Goal: Task Accomplishment & Management: Manage account settings

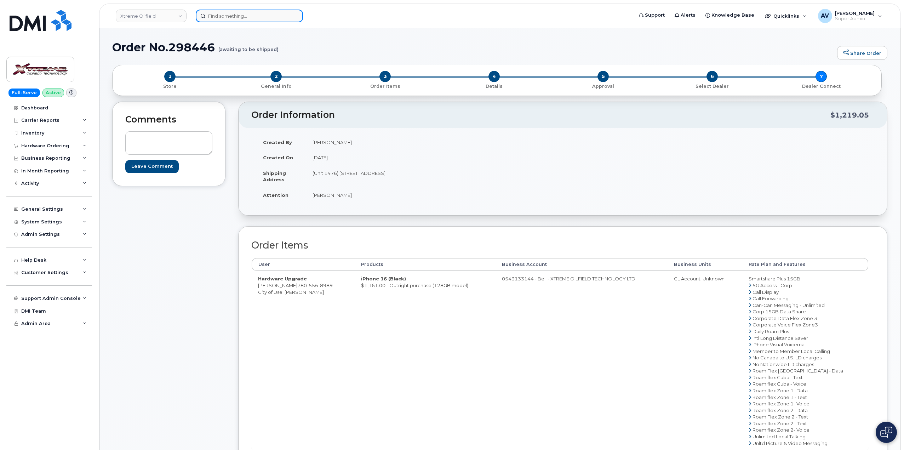
click at [263, 16] on input at bounding box center [249, 16] width 107 height 13
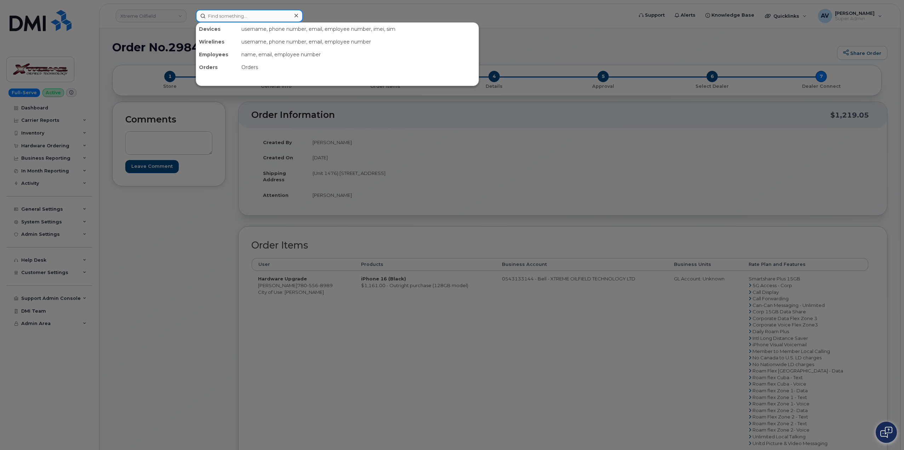
paste input "5144757530"
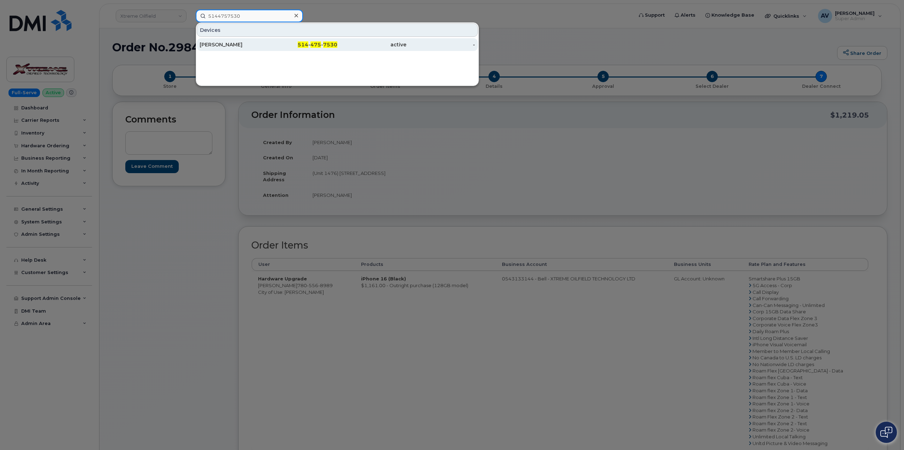
type input "5144757530"
click at [246, 47] on div "Aicha Chafaqi" at bounding box center [234, 44] width 69 height 7
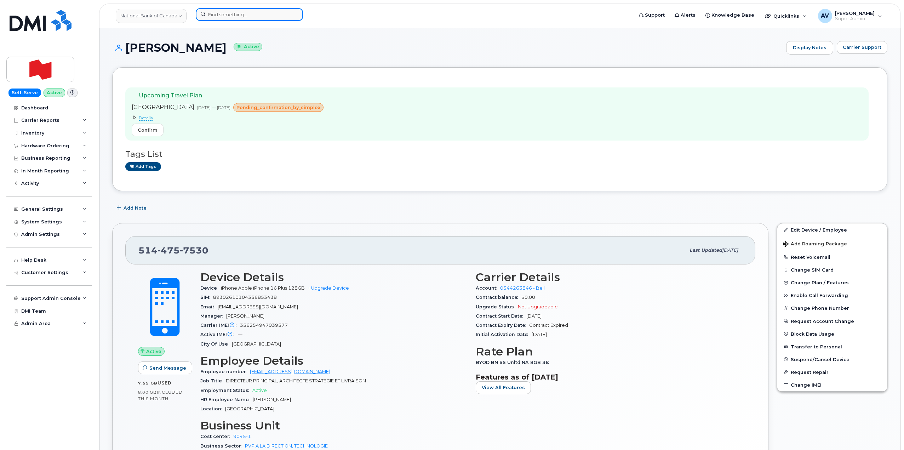
click at [246, 14] on input at bounding box center [249, 14] width 107 height 13
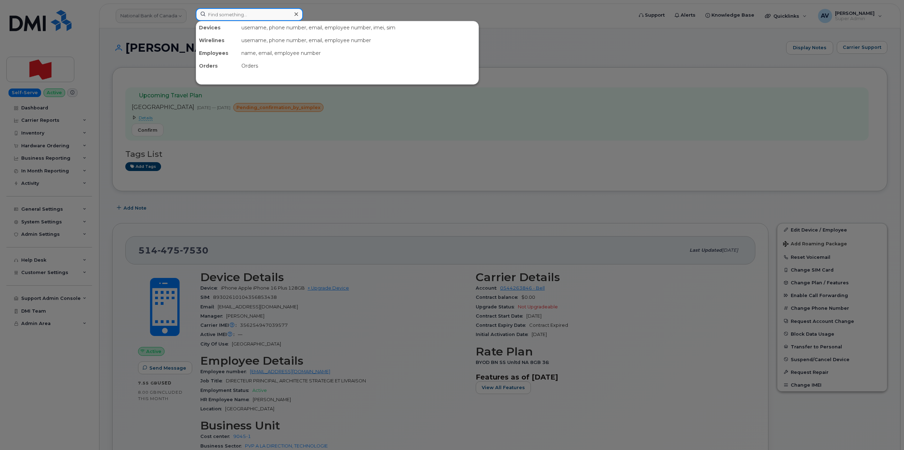
paste input "[PERSON_NAME]"
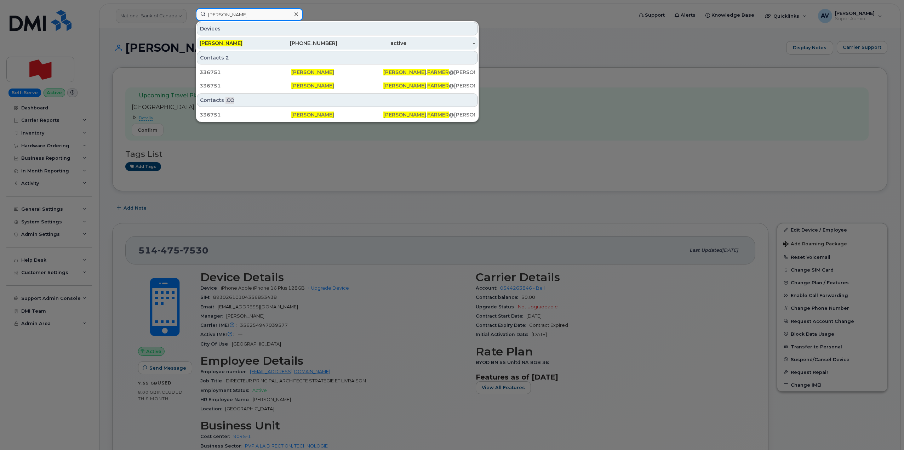
type input "[PERSON_NAME]"
click at [290, 42] on div "720-557-6580" at bounding box center [303, 43] width 69 height 7
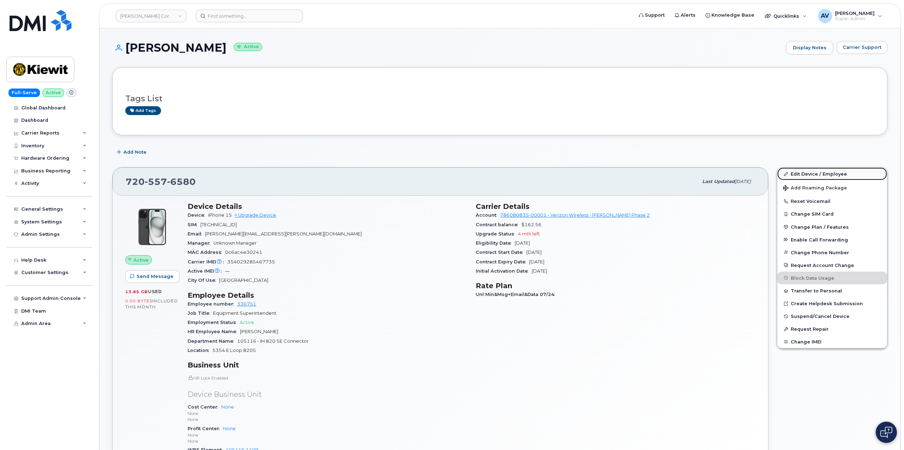
click at [803, 172] on link "Edit Device / Employee" at bounding box center [832, 173] width 110 height 13
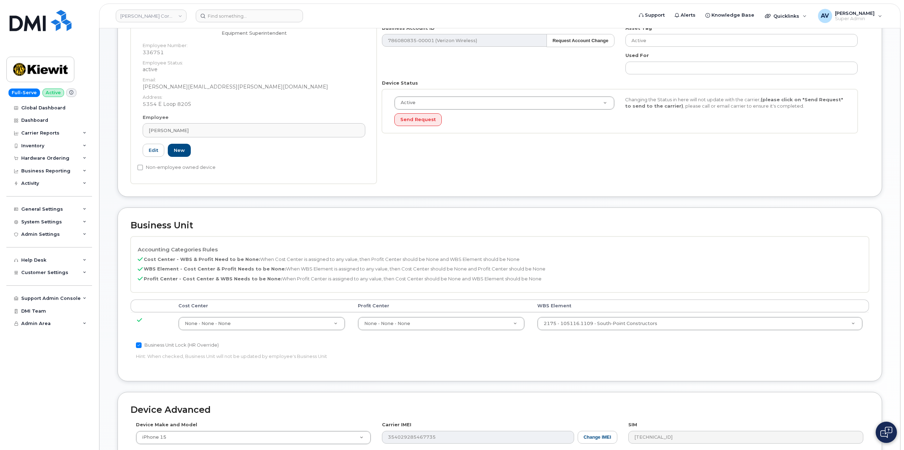
scroll to position [142, 0]
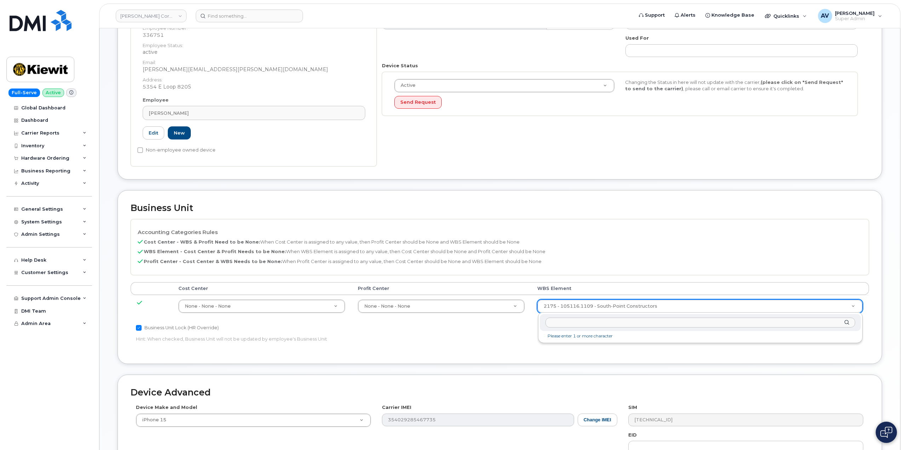
drag, startPoint x: 648, startPoint y: 302, endPoint x: 648, endPoint y: 309, distance: 7.1
type input "105116.1109"
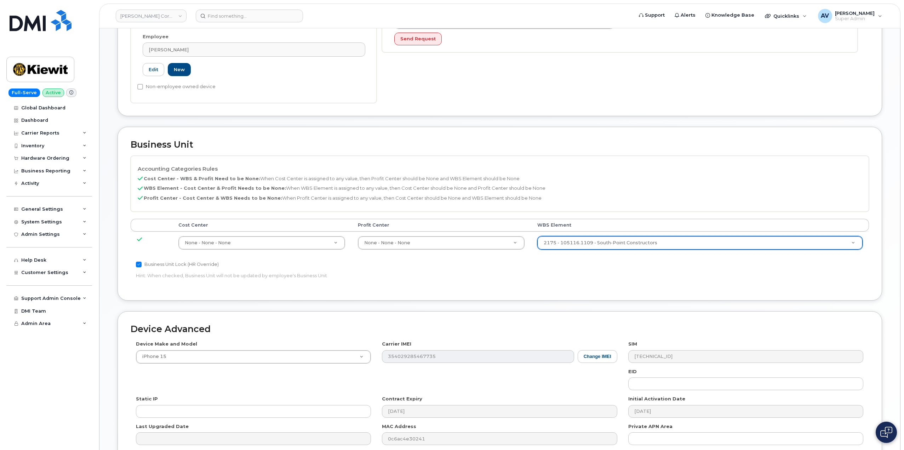
scroll to position [278, 0]
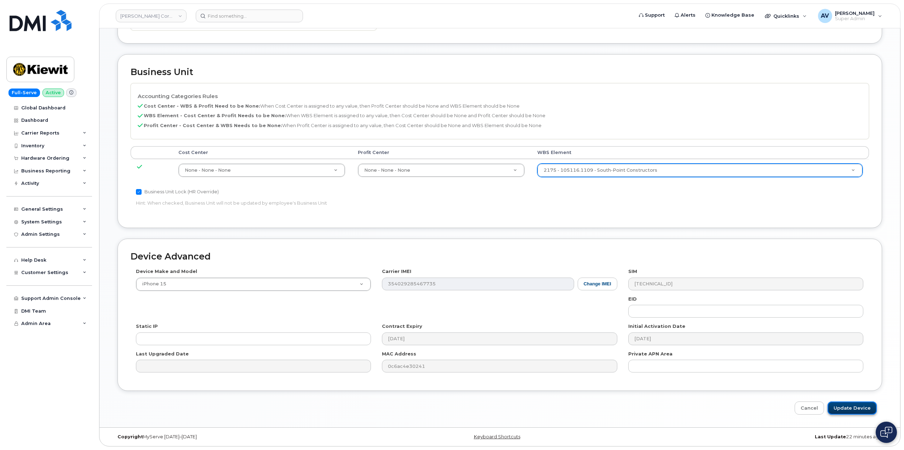
click at [849, 409] on input "Update Device" at bounding box center [852, 407] width 49 height 13
type input "Saving..."
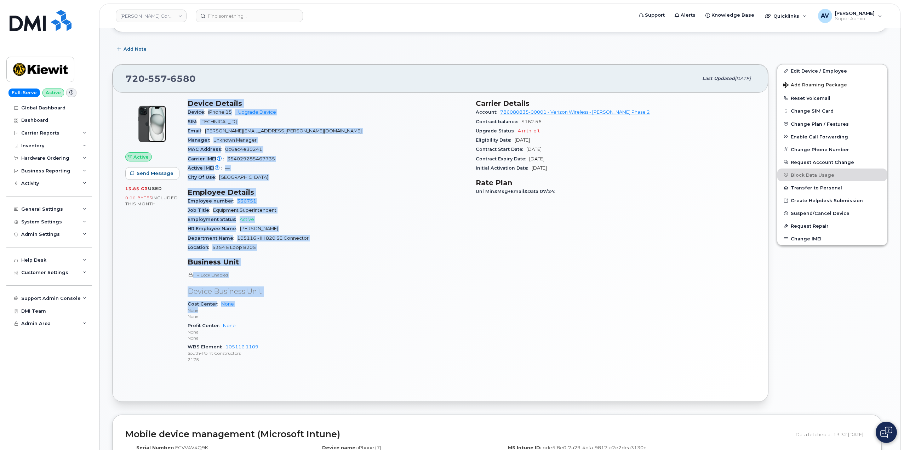
scroll to position [106, 0]
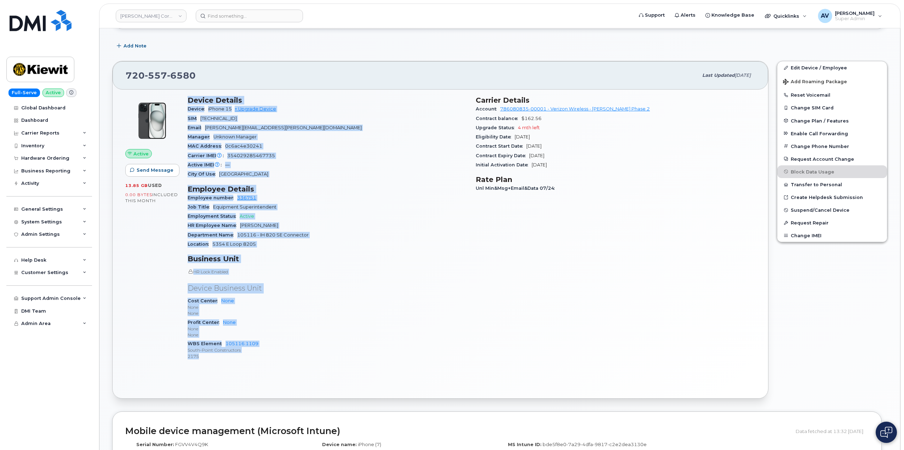
drag, startPoint x: 187, startPoint y: 206, endPoint x: 290, endPoint y: 355, distance: 180.8
click at [290, 355] on div "Device Details Device iPhone 15 + Upgrade Device SIM [TECHNICAL_ID] Email [PERS…" at bounding box center [327, 231] width 288 height 279
copy div "Device Details Device iPhone 15 + Upgrade Device SIM [TECHNICAL_ID] Email [PERS…"
